Goal: Task Accomplishment & Management: Manage account settings

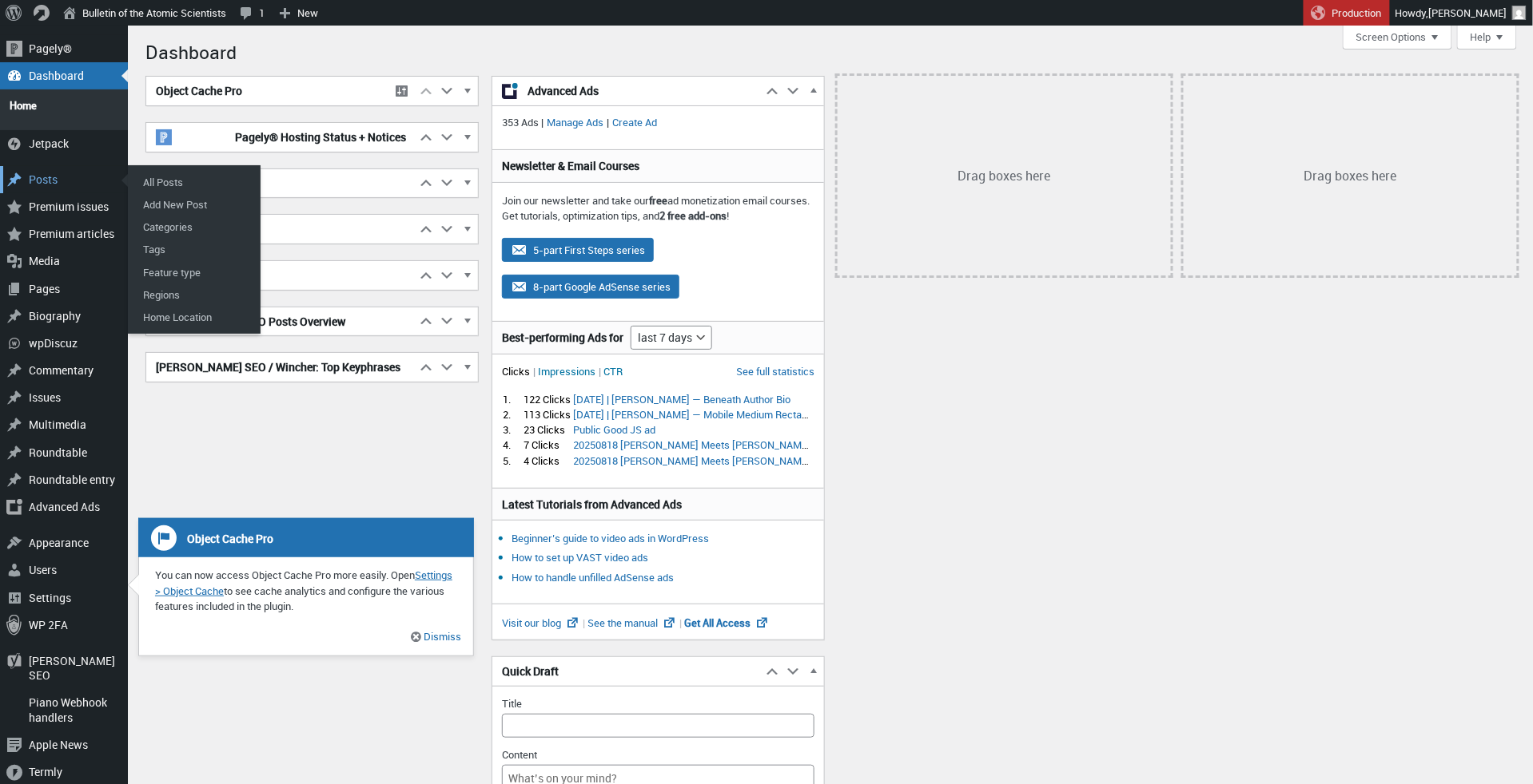
click at [52, 176] on div "Posts" at bounding box center [63, 180] width 128 height 27
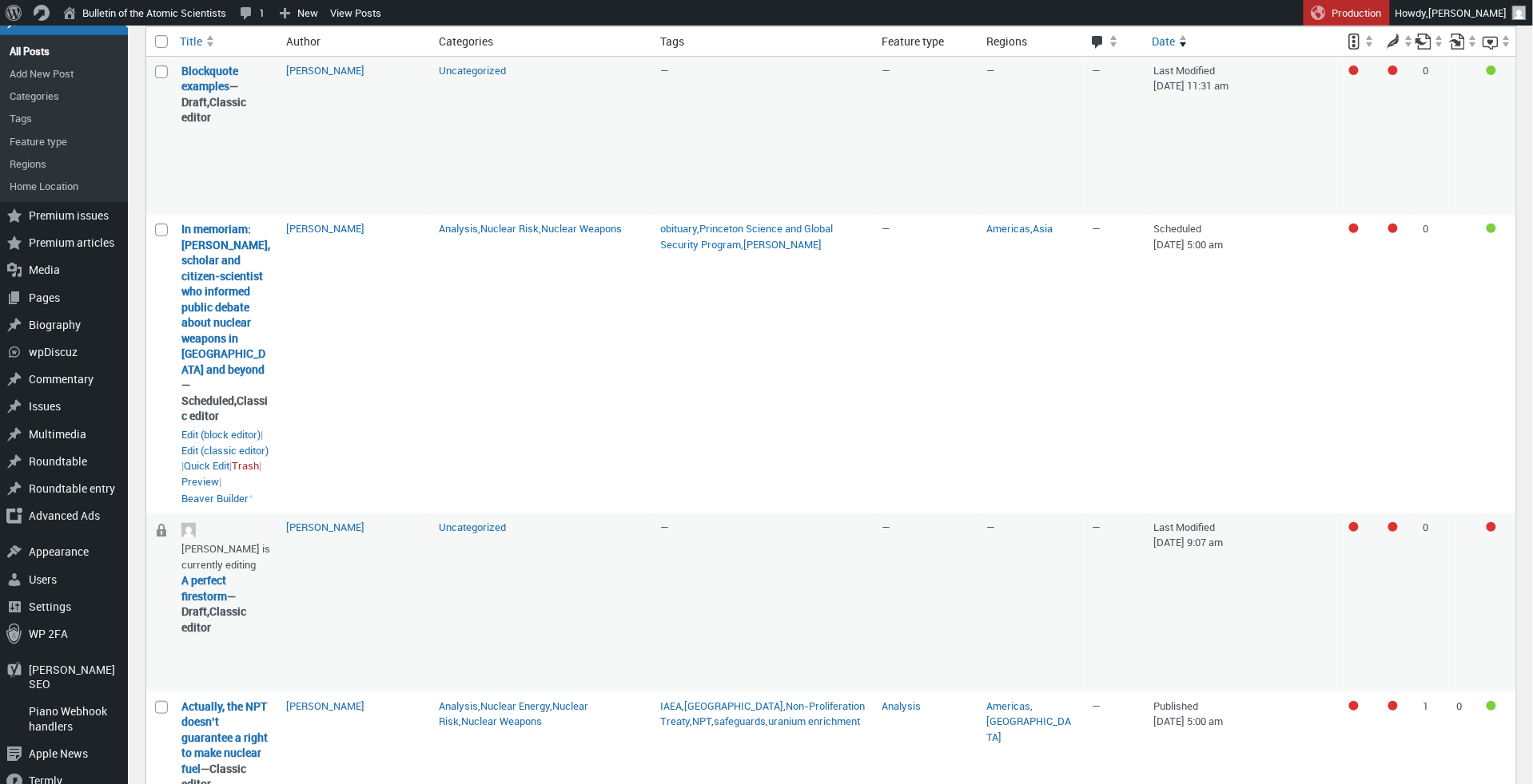
scroll to position [123, 0]
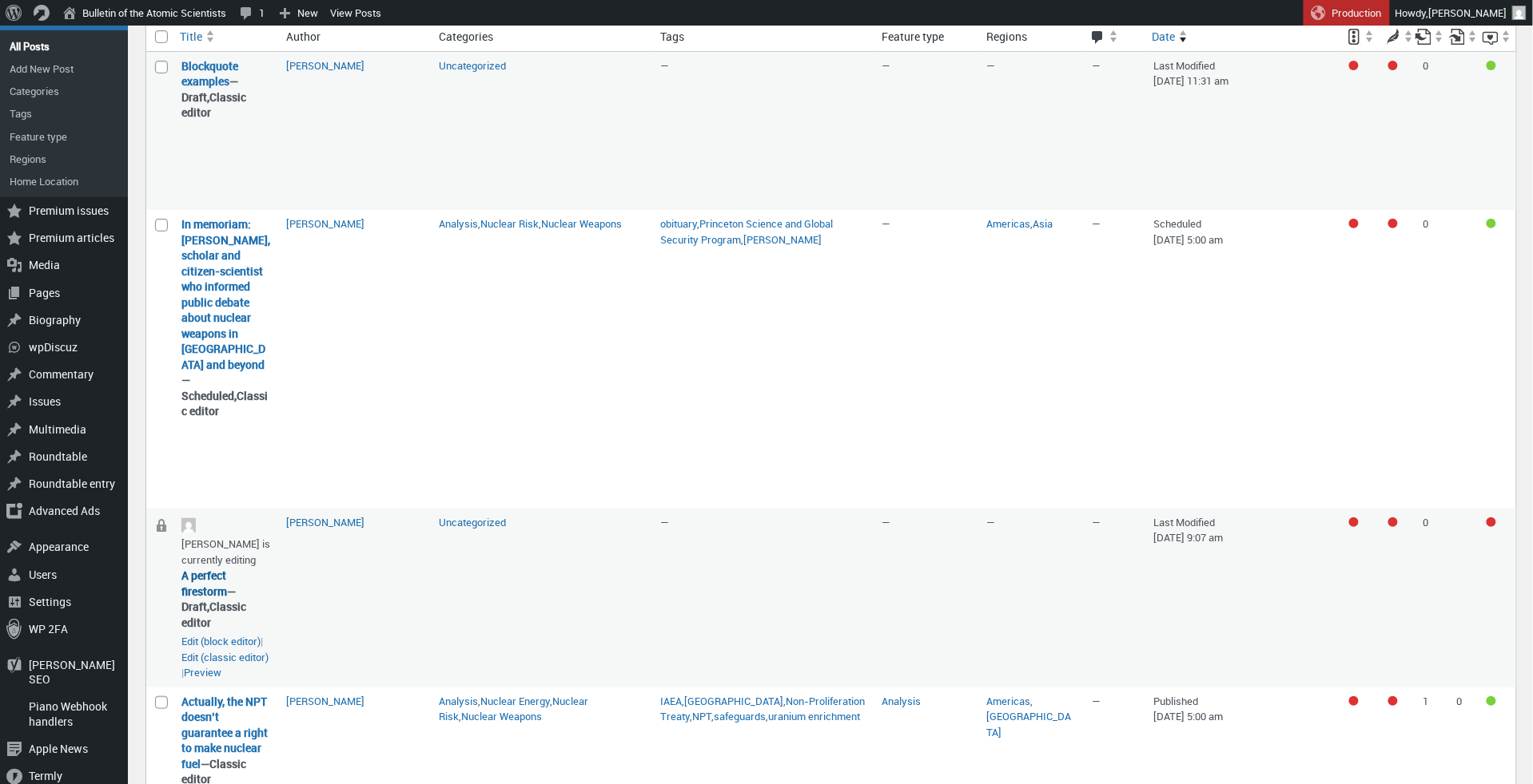
click at [212, 568] on link "A perfect firestorm" at bounding box center [204, 584] width 45 height 31
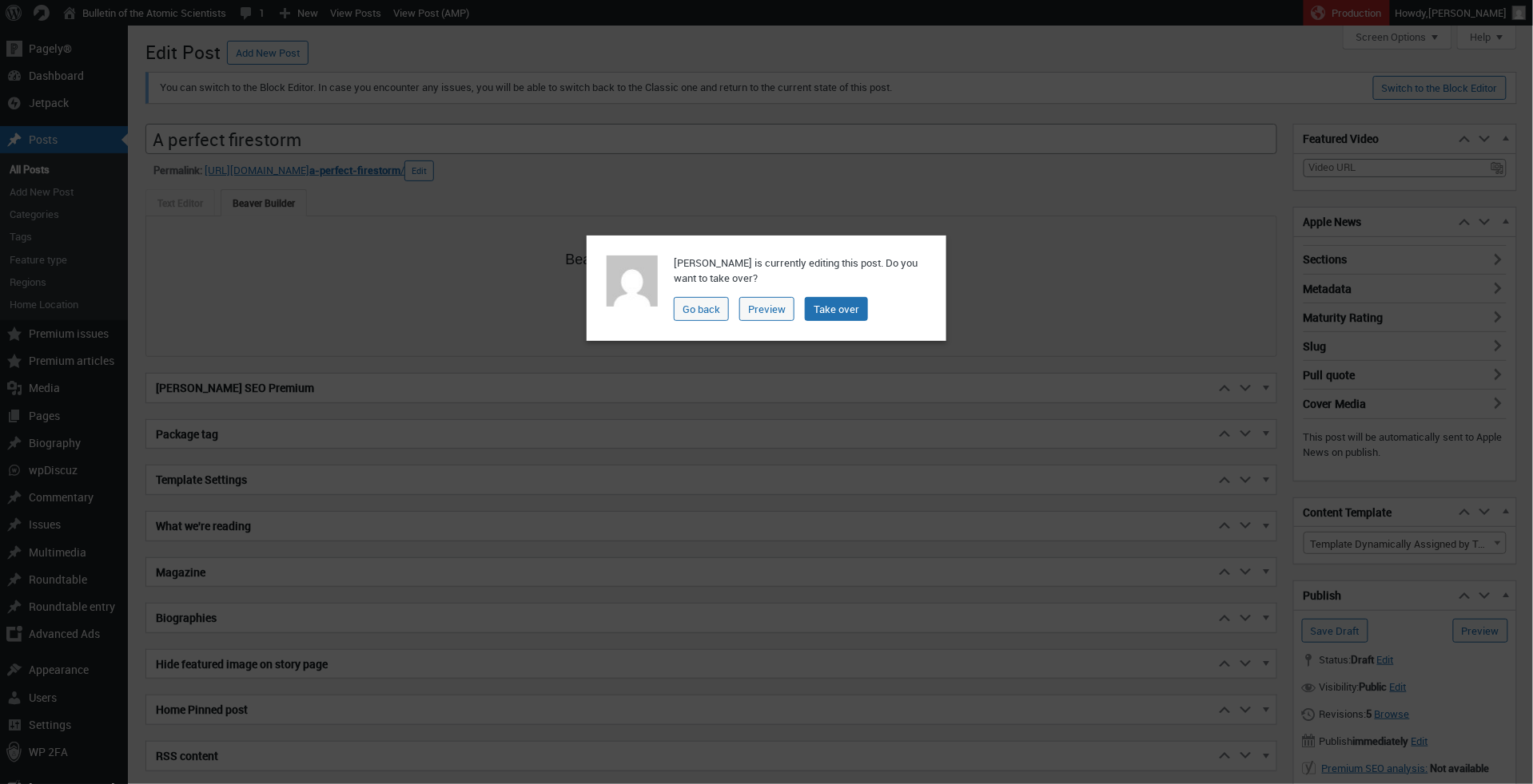
scroll to position [11, 0]
click at [712, 305] on link "Go back" at bounding box center [701, 309] width 55 height 24
